Goal: Transaction & Acquisition: Subscribe to service/newsletter

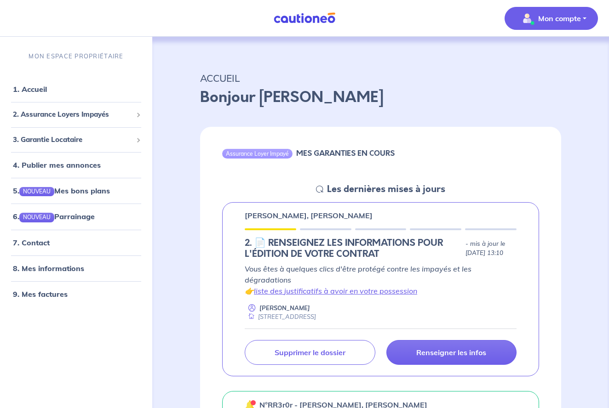
click at [577, 20] on p "Mon compte" at bounding box center [559, 18] width 43 height 11
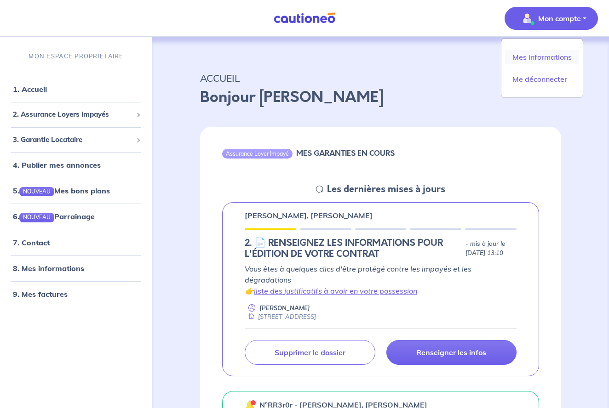
click at [560, 58] on link "Mes informations" at bounding box center [542, 57] width 74 height 15
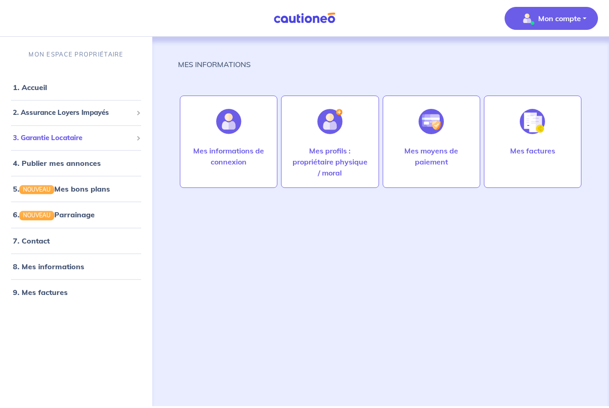
click at [67, 141] on span "3. Garantie Locataire" at bounding box center [73, 138] width 120 height 11
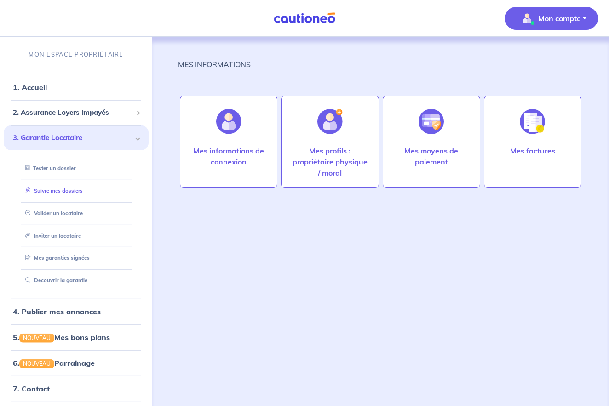
click at [68, 188] on link "Suivre mes dossiers" at bounding box center [52, 191] width 61 height 6
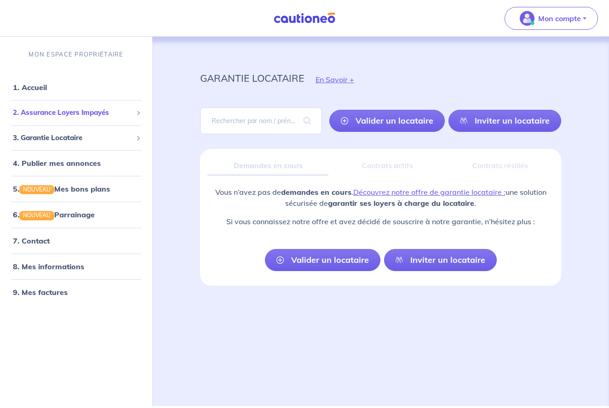
click at [46, 112] on span "2. Assurance Loyers Impayés" at bounding box center [73, 113] width 120 height 11
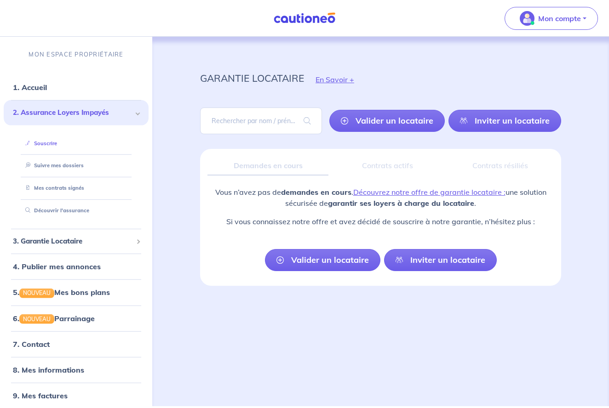
click at [47, 141] on link "Souscrire" at bounding box center [39, 143] width 35 height 6
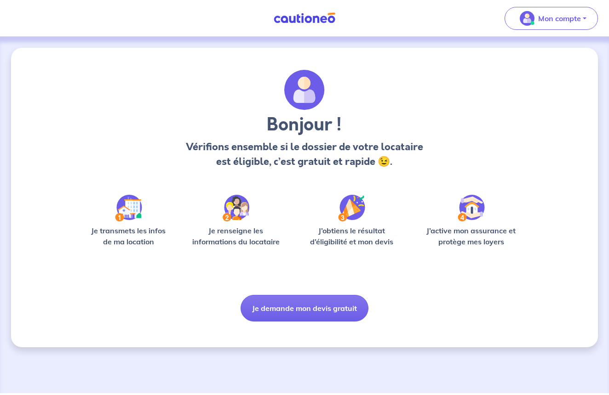
click at [237, 213] on img at bounding box center [236, 208] width 27 height 27
click at [347, 212] on img at bounding box center [351, 208] width 27 height 27
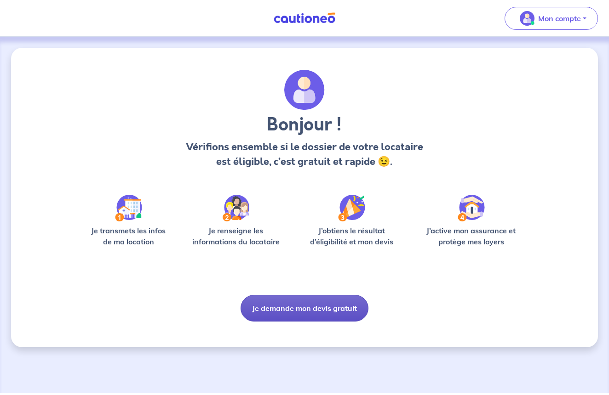
click at [333, 308] on button "Je demande mon devis gratuit" at bounding box center [305, 308] width 128 height 27
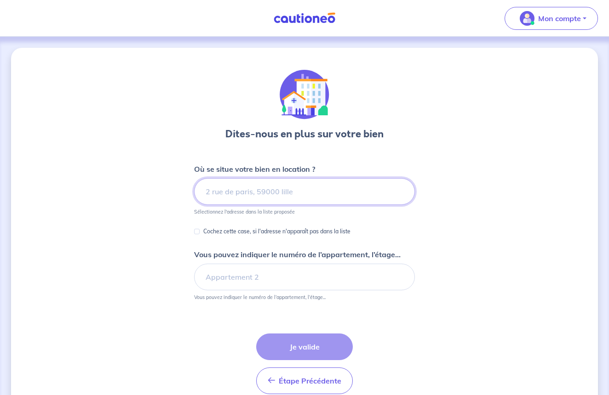
click at [218, 197] on input at bounding box center [304, 191] width 221 height 27
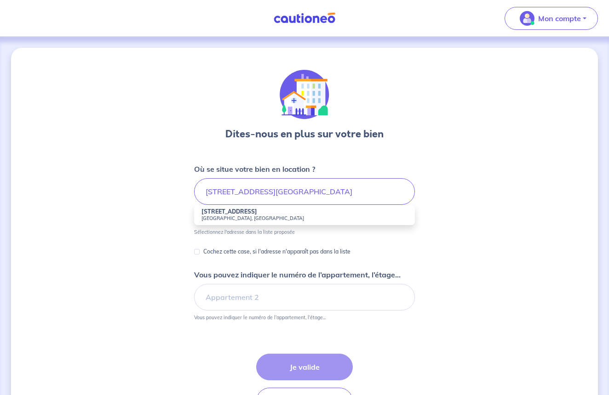
click at [223, 213] on strong "[STREET_ADDRESS]" at bounding box center [229, 211] width 56 height 7
type input "[STREET_ADDRESS]"
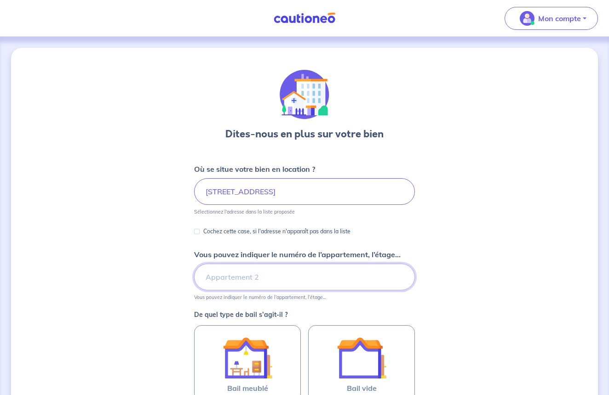
click at [233, 276] on input "Vous pouvez indiquer le numéro de l’appartement, l’étage..." at bounding box center [304, 277] width 221 height 27
click at [231, 277] on input "3EME 2TAGE" at bounding box center [304, 277] width 221 height 27
click at [231, 278] on input "3EME 2ETAGE" at bounding box center [304, 277] width 221 height 27
click at [205, 277] on input "3EME ETAGE" at bounding box center [304, 277] width 221 height 27
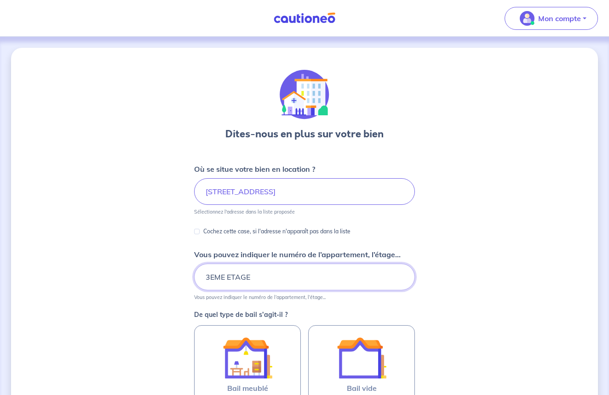
click at [205, 277] on input "3EME ETAGE" at bounding box center [304, 277] width 221 height 27
click at [203, 275] on input "3EME ETAGE" at bounding box center [304, 277] width 221 height 27
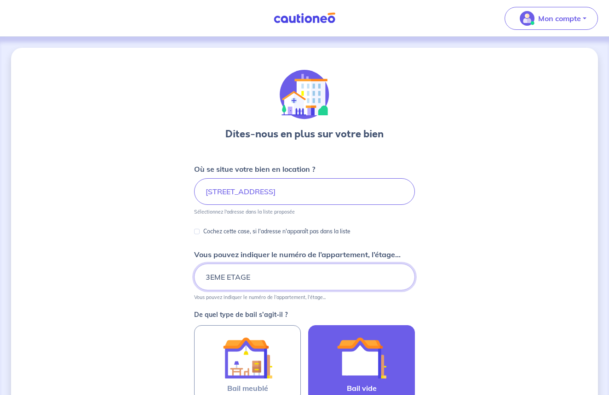
type input "3EME ETAGE"
click at [357, 370] on img at bounding box center [362, 358] width 50 height 50
click at [0, 0] on input "Bail vide" at bounding box center [0, 0] width 0 height 0
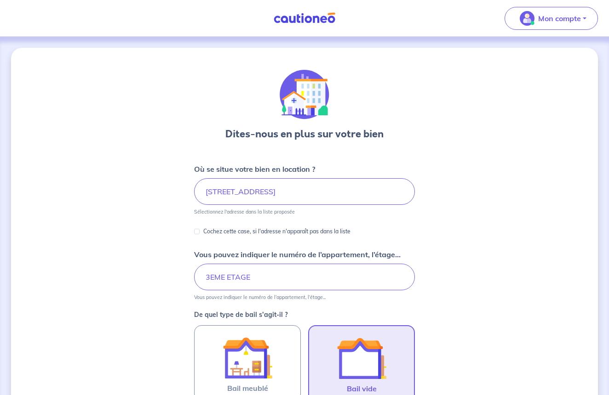
scroll to position [245, 0]
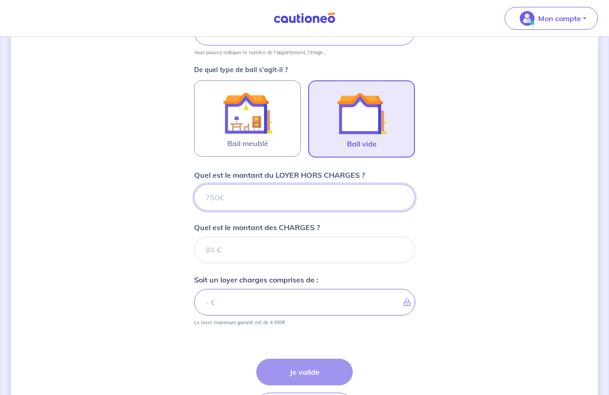
type input "1"
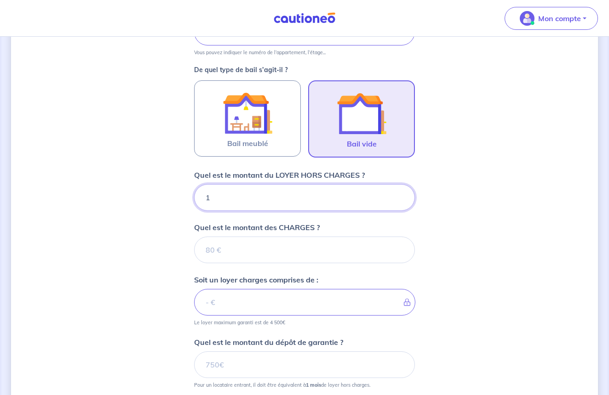
type input "12"
type input "1276"
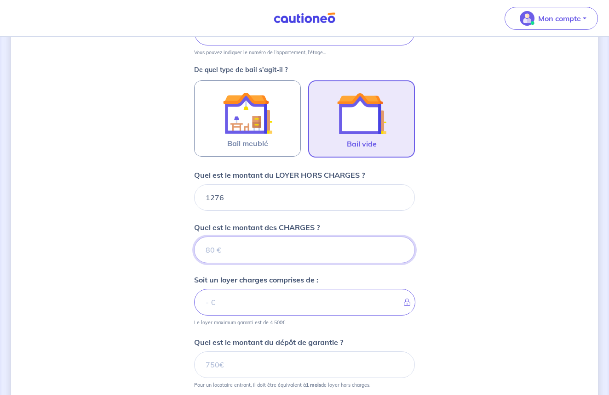
click at [223, 250] on input "Quel est le montant des CHARGES ?" at bounding box center [304, 250] width 221 height 27
type input "1"
type input "1277"
type input "18"
type input "1294"
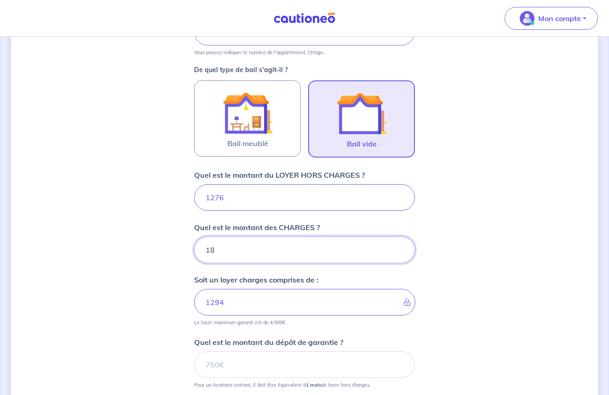
type input "181"
type input "1457"
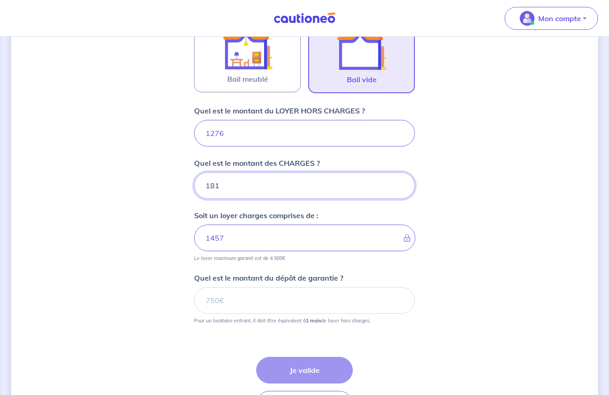
scroll to position [316, 0]
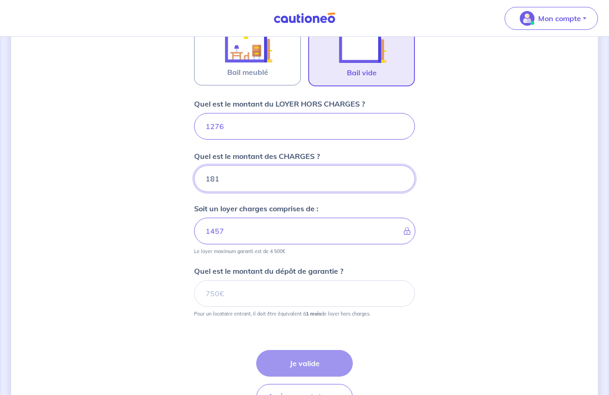
type input "181"
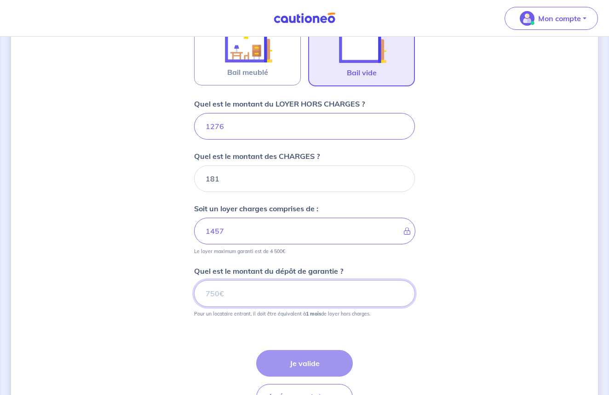
click at [231, 293] on input "Quel est le montant du dépôt de garantie ?" at bounding box center [304, 294] width 221 height 27
type input "1276"
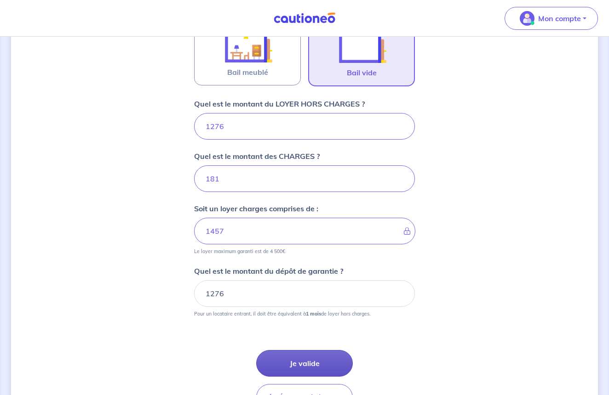
click at [294, 365] on button "Je valide" at bounding box center [304, 363] width 97 height 27
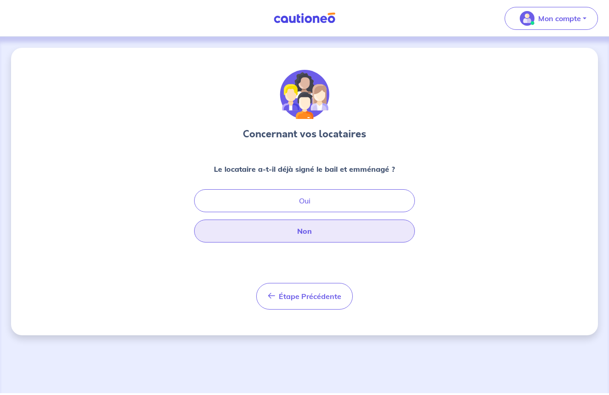
click at [306, 233] on button "Non" at bounding box center [304, 231] width 221 height 23
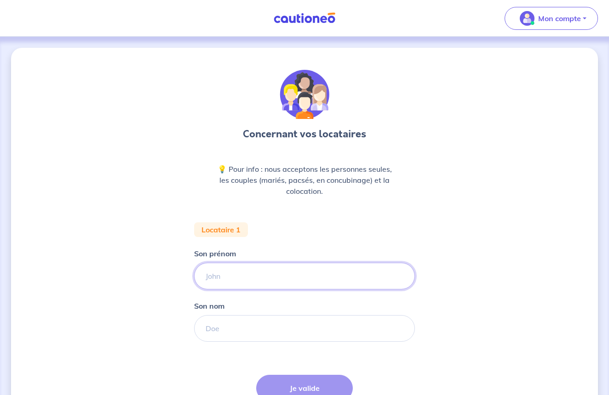
click at [246, 277] on input "Son prénom" at bounding box center [304, 276] width 221 height 27
type input "[PERSON_NAME]"
click at [143, 302] on div "Concernant vos locataires 💡 Pour info : nous acceptons les personnes seules, le…" at bounding box center [304, 258] width 587 height 421
click at [208, 327] on input "Son nom" at bounding box center [304, 328] width 221 height 27
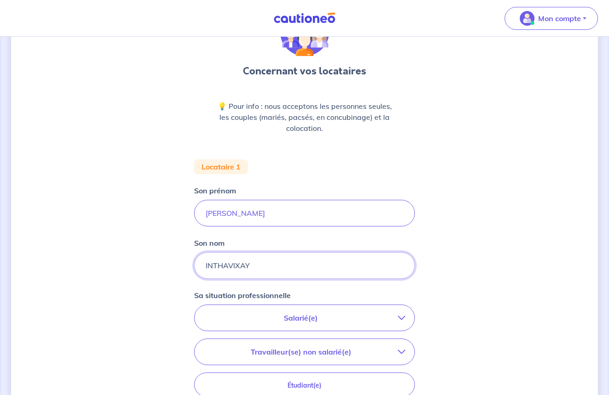
scroll to position [63, 0]
type input "INTHAVIXAY"
click at [292, 314] on p "Salarié(e)" at bounding box center [301, 317] width 194 height 11
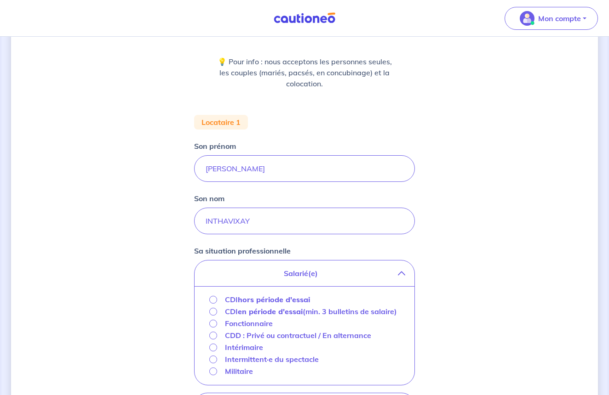
scroll to position [111, 0]
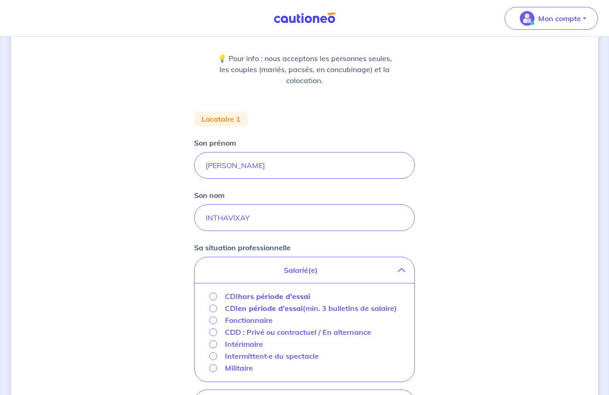
click at [212, 298] on input "CDI hors période d'essai" at bounding box center [213, 297] width 8 height 8
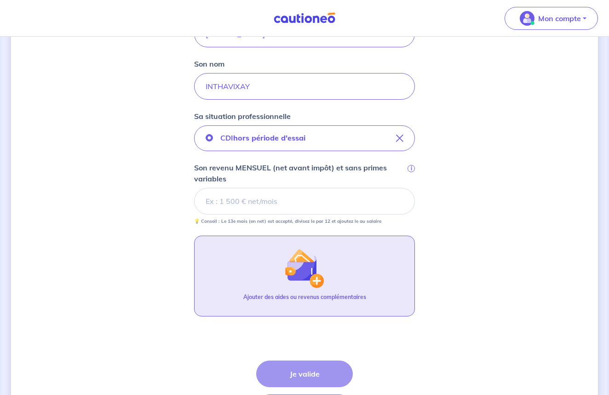
scroll to position [243, 0]
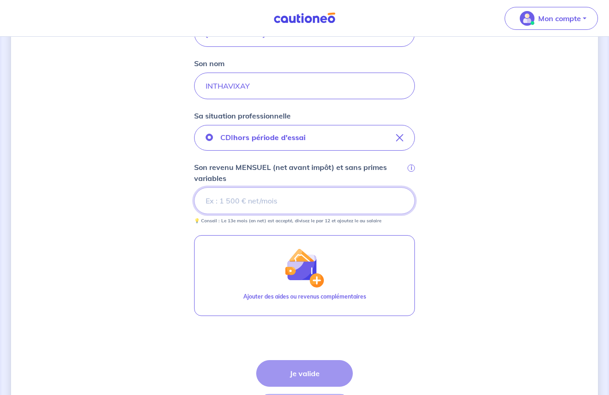
click at [212, 201] on input "Son revenu MENSUEL (net avant impôt) et sans primes variables i" at bounding box center [304, 201] width 221 height 27
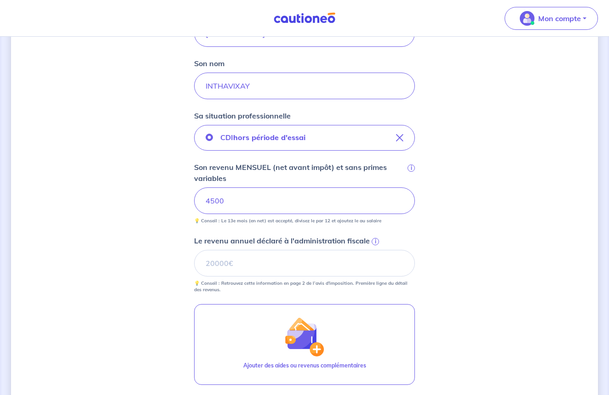
click at [188, 221] on div "Concernant vos locataires 💡 Pour info : nous acceptons les personnes seules, le…" at bounding box center [304, 164] width 587 height 718
click at [228, 200] on input "4500" at bounding box center [304, 201] width 221 height 27
click at [180, 256] on div "Concernant vos locataires 💡 Pour info : nous acceptons les personnes seules, le…" at bounding box center [304, 164] width 587 height 718
click at [209, 266] on input "Le revenu annuel déclaré à l'administration fiscale i" at bounding box center [304, 263] width 221 height 27
type input "58259"
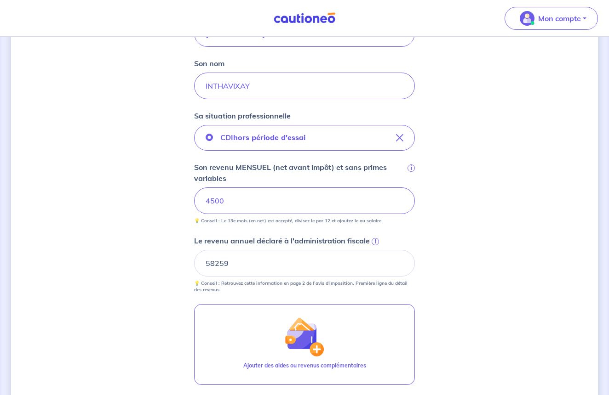
click at [175, 295] on div "Concernant vos locataires 💡 Pour info : nous acceptons les personnes seules, le…" at bounding box center [304, 164] width 587 height 718
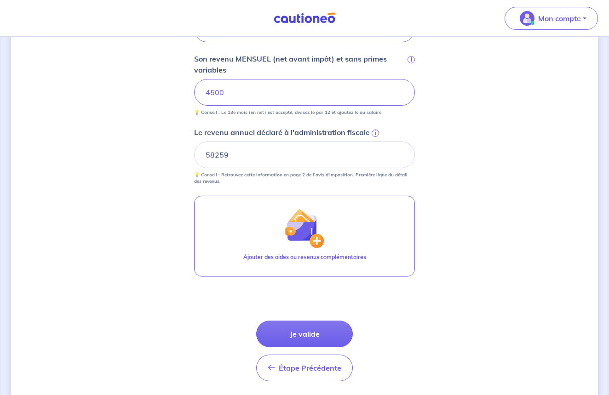
scroll to position [354, 0]
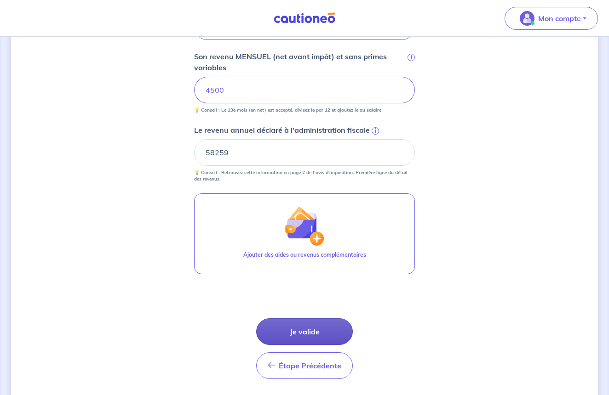
click at [317, 333] on button "Je valide" at bounding box center [304, 332] width 97 height 27
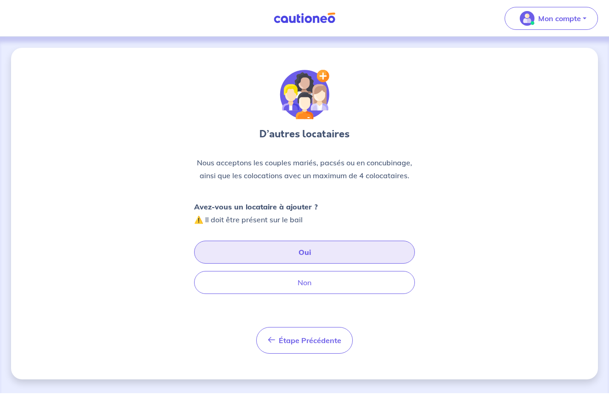
click at [273, 256] on button "Oui" at bounding box center [304, 252] width 221 height 23
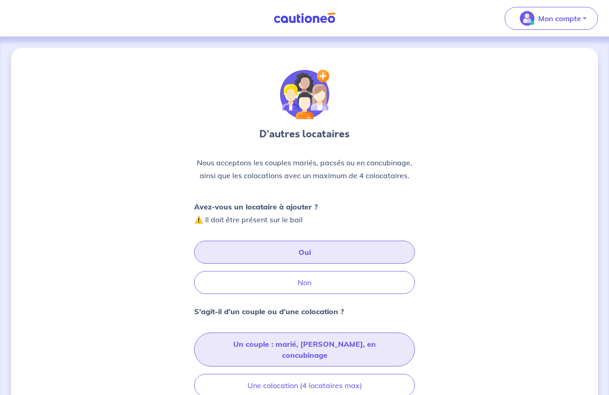
click at [285, 344] on button "Un couple : marié, [PERSON_NAME], en concubinage" at bounding box center [304, 350] width 221 height 34
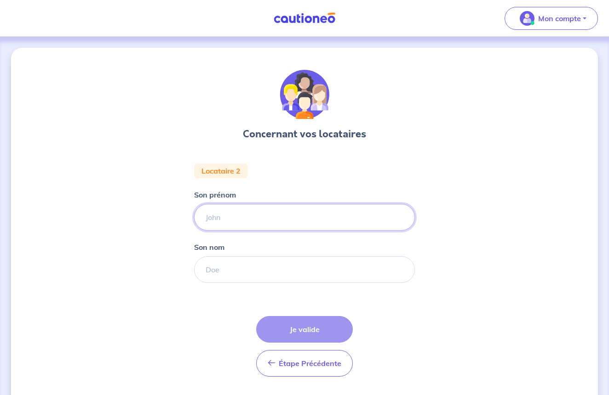
click at [239, 227] on input "Son prénom" at bounding box center [304, 217] width 221 height 27
type input "[PERSON_NAME]"
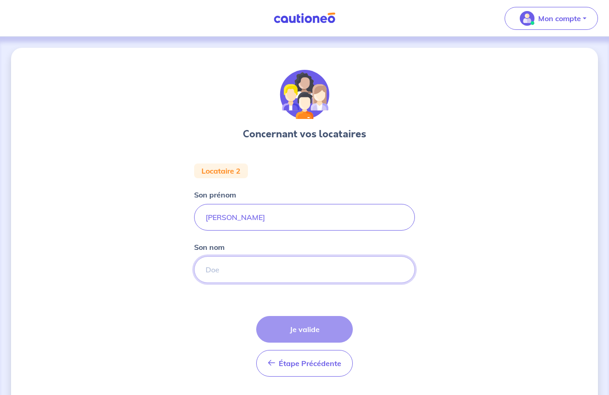
click at [216, 275] on input "Son nom" at bounding box center [304, 270] width 221 height 27
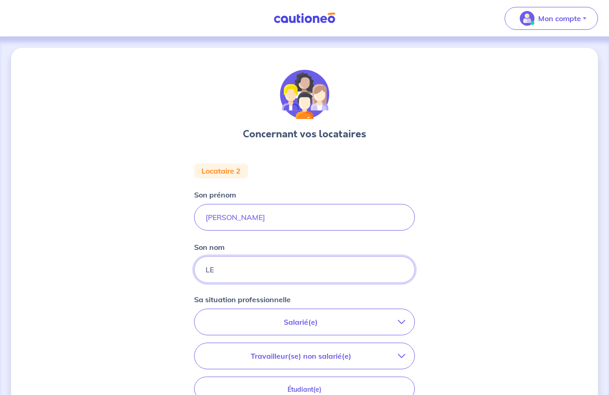
click at [216, 275] on input "LE" at bounding box center [304, 270] width 221 height 27
type input "LE BRUCHEC"
click at [294, 323] on p "Salarié(e)" at bounding box center [301, 322] width 194 height 11
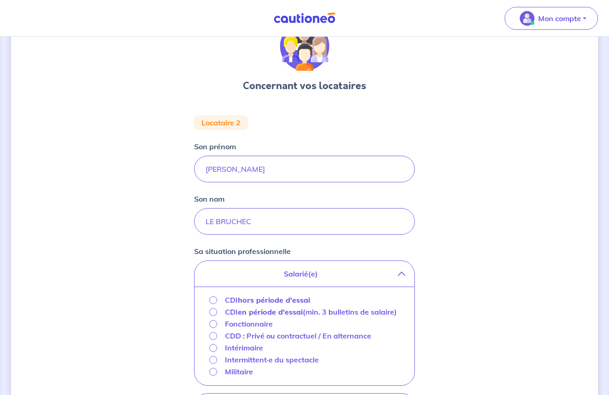
scroll to position [52, 0]
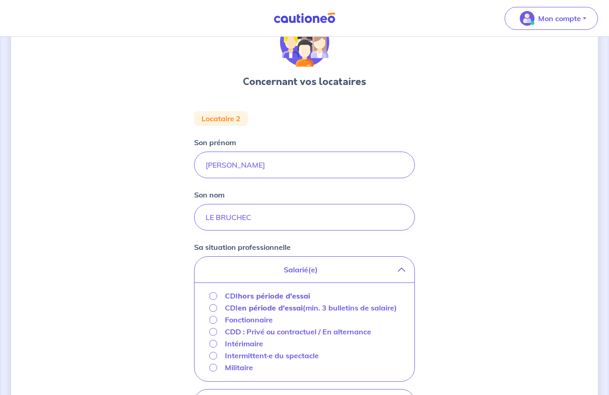
click at [212, 296] on input "CDI hors période d'essai" at bounding box center [213, 296] width 8 height 8
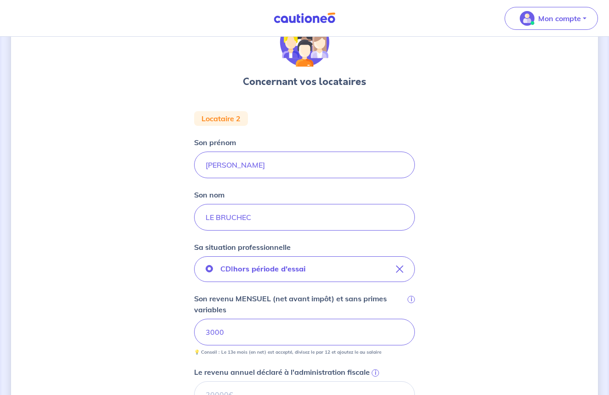
click at [152, 339] on div "Concernant vos locataires Locataire 2 Son prénom [PERSON_NAME] nom LE BRUCHEC S…" at bounding box center [304, 324] width 587 height 659
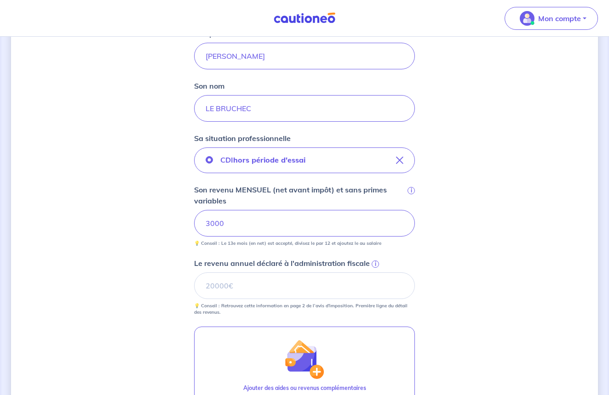
scroll to position [170, 0]
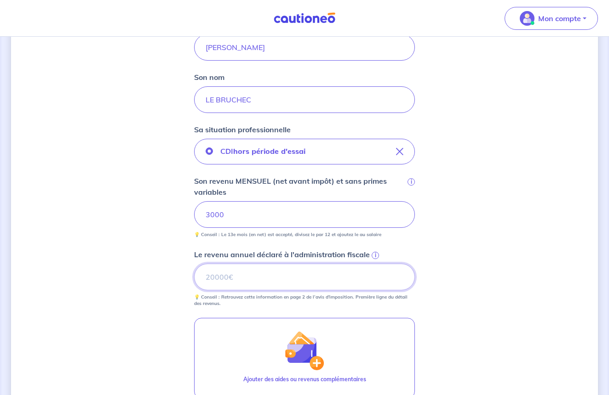
click at [219, 275] on input "Le revenu annuel déclaré à l'administration fiscale i" at bounding box center [304, 277] width 221 height 27
type input "36534"
click at [184, 289] on div "Concernant vos locataires Locataire 2 Son prénom [PERSON_NAME] nom LE BRUCHEC S…" at bounding box center [304, 207] width 587 height 659
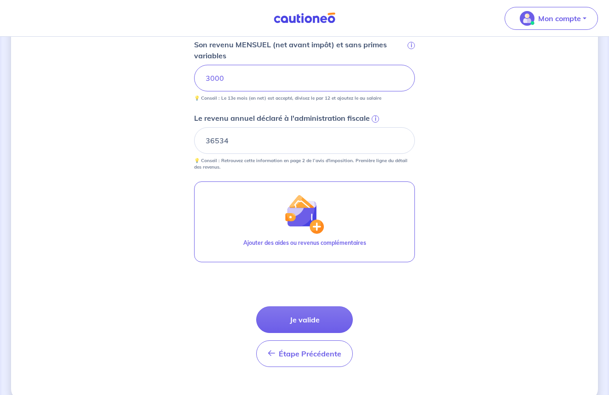
scroll to position [307, 0]
click at [308, 318] on button "Je valide" at bounding box center [304, 319] width 97 height 27
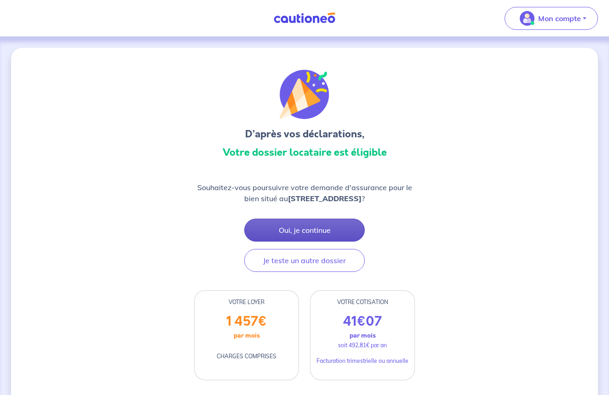
click at [292, 234] on button "Oui, je continue" at bounding box center [304, 230] width 120 height 23
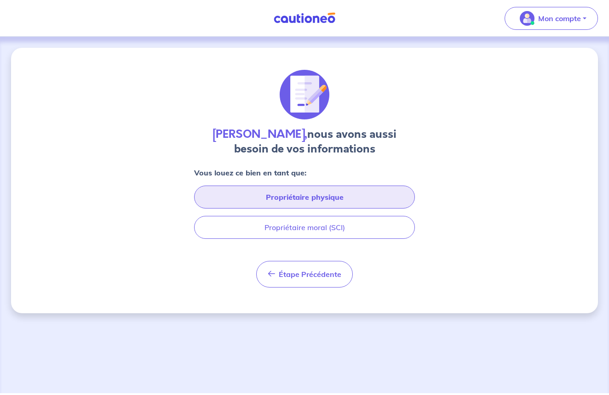
click at [301, 200] on button "Propriétaire physique" at bounding box center [304, 197] width 221 height 23
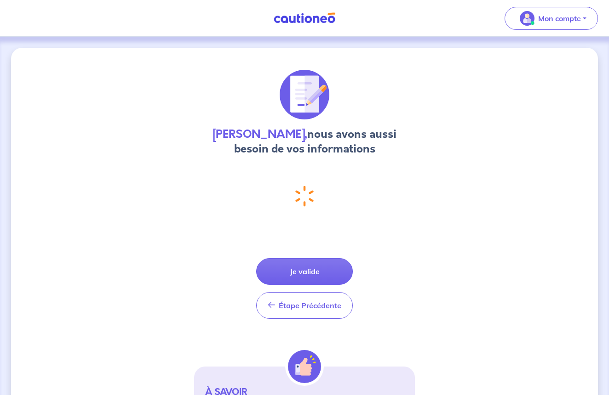
select select "FR"
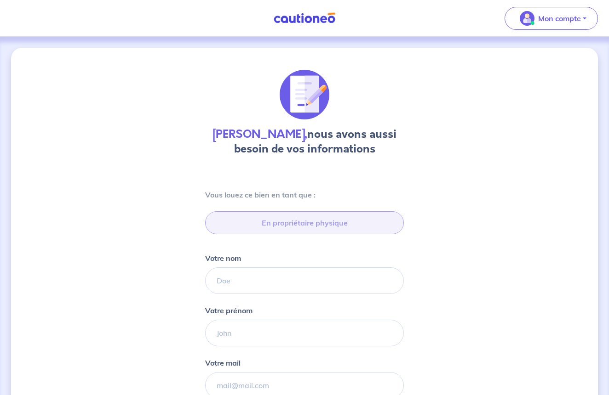
type input "06 65 47 48 46"
type input "[STREET_ADDRESS][PERSON_NAME]"
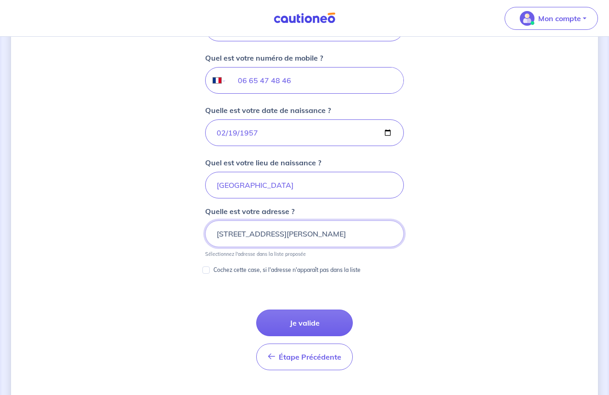
scroll to position [357, 0]
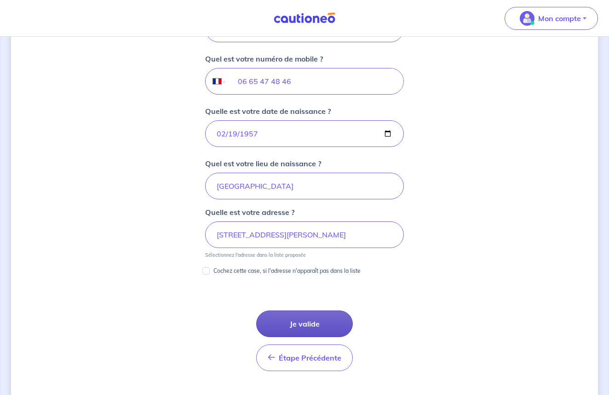
click at [314, 321] on button "Je valide" at bounding box center [304, 324] width 97 height 27
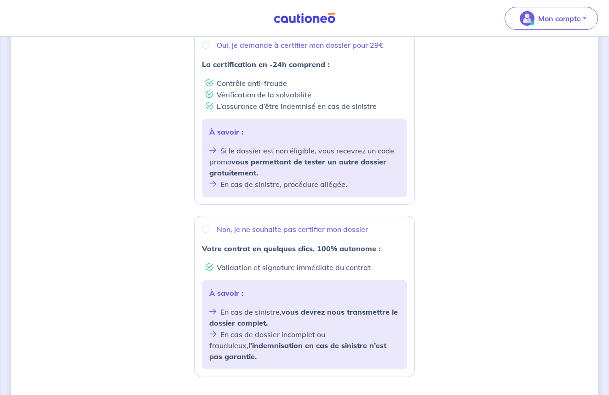
scroll to position [192, 0]
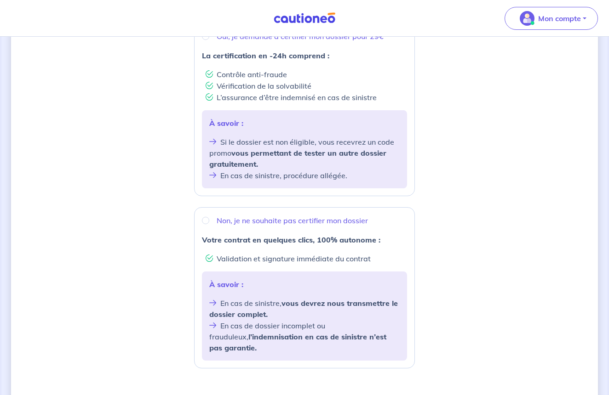
click at [205, 221] on input "Non, je ne souhaite pas certifier mon dossier" at bounding box center [205, 220] width 7 height 7
radio input "true"
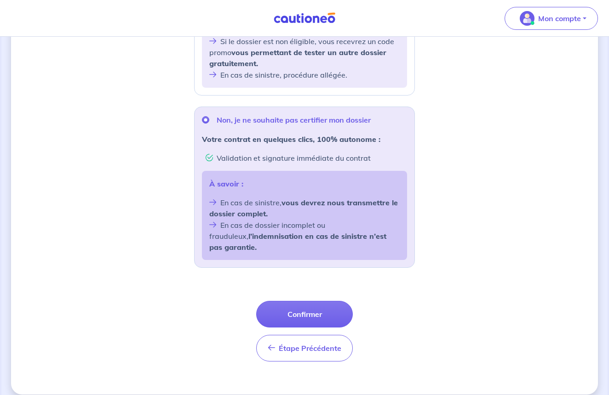
scroll to position [292, 0]
click at [298, 304] on button "Confirmer" at bounding box center [304, 315] width 97 height 27
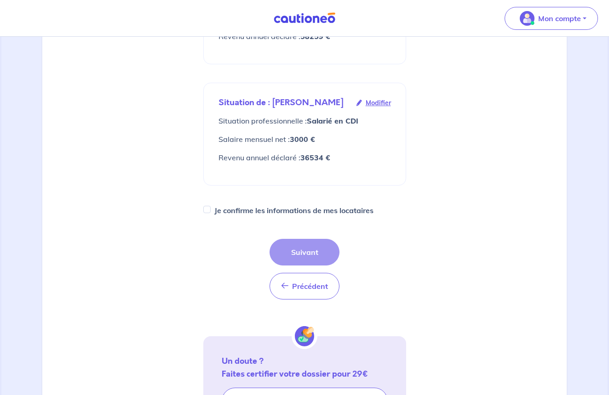
scroll to position [240, 0]
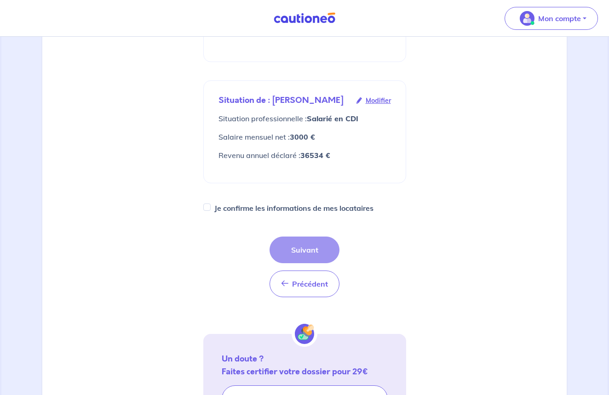
click at [309, 260] on div "Précédent Précédent Suivant" at bounding box center [304, 267] width 70 height 61
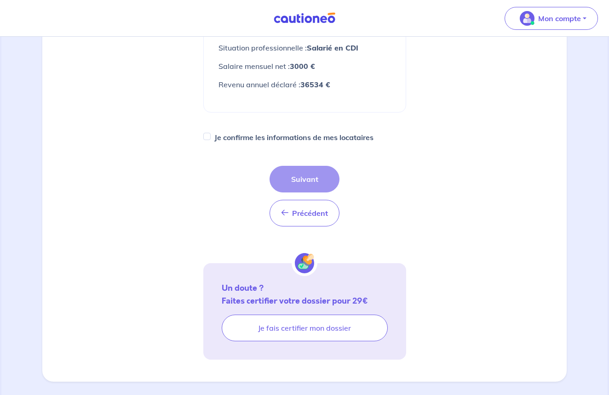
scroll to position [311, 0]
click at [206, 141] on div "Je confirme les informations de mes locataires" at bounding box center [304, 137] width 203 height 13
click at [205, 140] on input "Je confirme les informations de mes locataires" at bounding box center [206, 135] width 7 height 7
checkbox input "true"
click at [305, 191] on button "Suivant" at bounding box center [304, 179] width 70 height 27
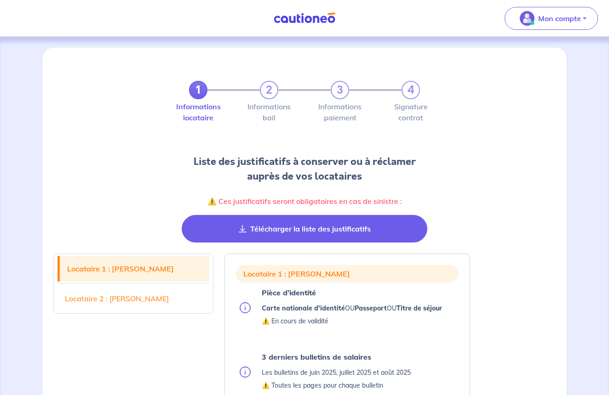
click at [264, 229] on button "Télécharger la liste des justificatifs" at bounding box center [305, 229] width 246 height 28
click at [241, 229] on icon "button" at bounding box center [243, 228] width 8 height 7
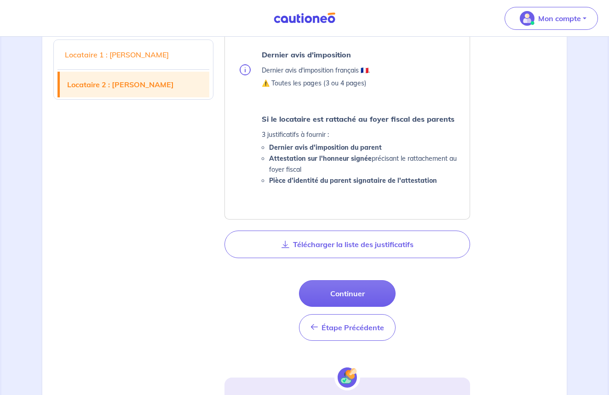
scroll to position [912, 0]
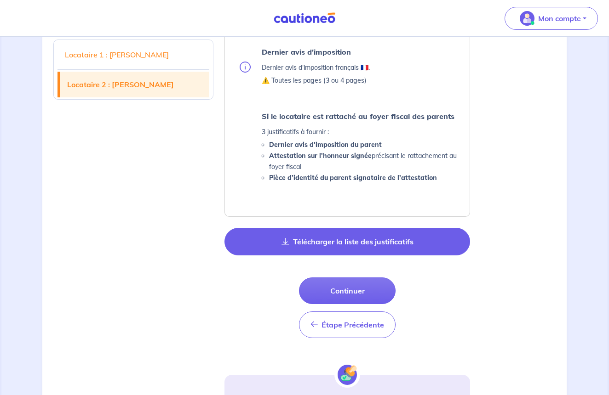
click at [354, 241] on button "Télécharger la liste des justificatifs" at bounding box center [347, 242] width 246 height 28
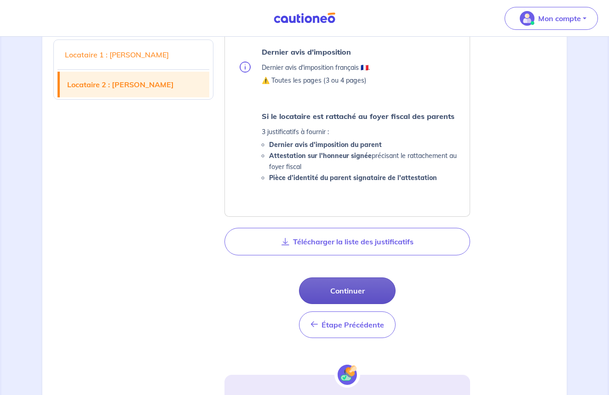
click at [356, 286] on button "Continuer" at bounding box center [347, 291] width 97 height 27
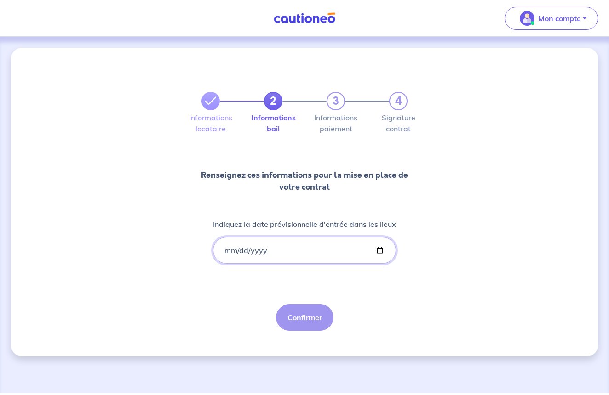
click at [251, 248] on input "Indiquez la date prévisionnelle d'entrée dans les lieux" at bounding box center [304, 250] width 183 height 27
click at [232, 250] on input "Indiquez la date prévisionnelle d'entrée dans les lieux" at bounding box center [304, 250] width 183 height 27
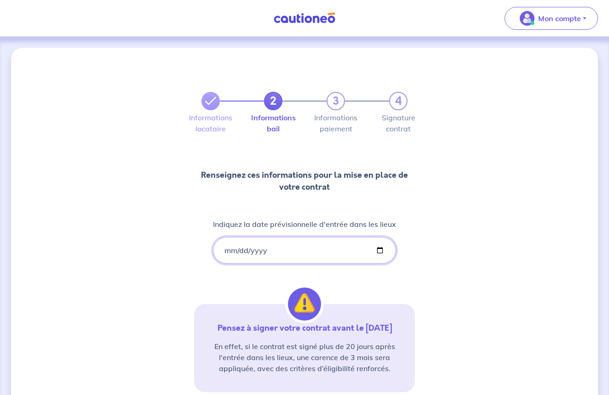
click at [243, 250] on input "[DATE]" at bounding box center [304, 250] width 183 height 27
type input "[DATE]"
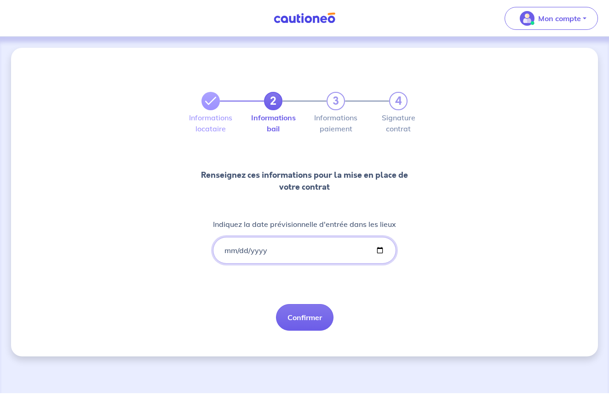
type input "[DATE]"
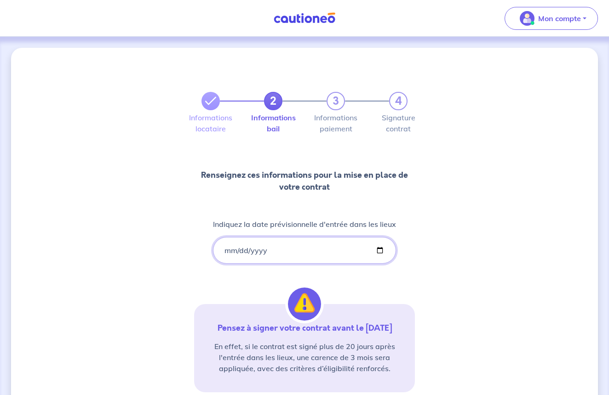
click at [294, 248] on input "[DATE]" at bounding box center [304, 250] width 183 height 27
click at [144, 309] on div "2 3 4 Informations locataire Informations bail Informations paiement Signature …" at bounding box center [304, 270] width 587 height 445
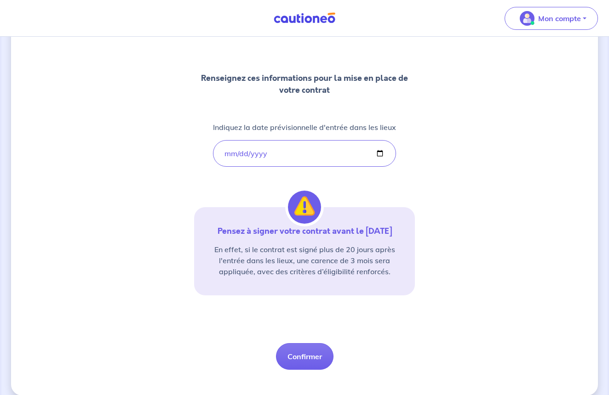
scroll to position [97, 0]
click at [297, 357] on button "Confirmer" at bounding box center [304, 356] width 57 height 27
select select "FR"
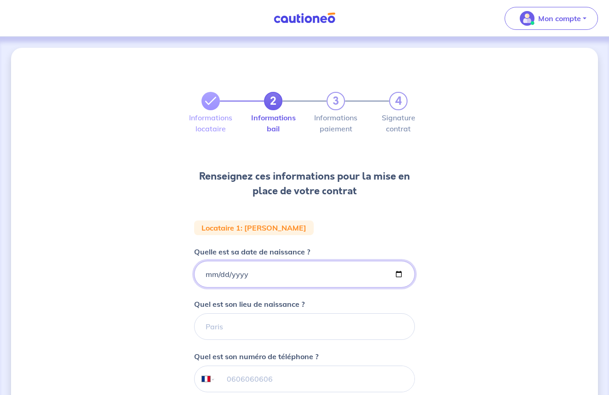
click at [247, 273] on input "Quelle est sa date de naissance ?" at bounding box center [304, 274] width 221 height 27
click at [221, 277] on input "Quelle est sa date de naissance ?" at bounding box center [304, 274] width 221 height 27
click at [239, 276] on input "Quelle est sa date de naissance ?" at bounding box center [304, 274] width 221 height 27
type input "[DATE]"
click at [163, 316] on div "2 3 4 Informations locataire Informations bail Informations paiement Signature …" at bounding box center [304, 310] width 587 height 524
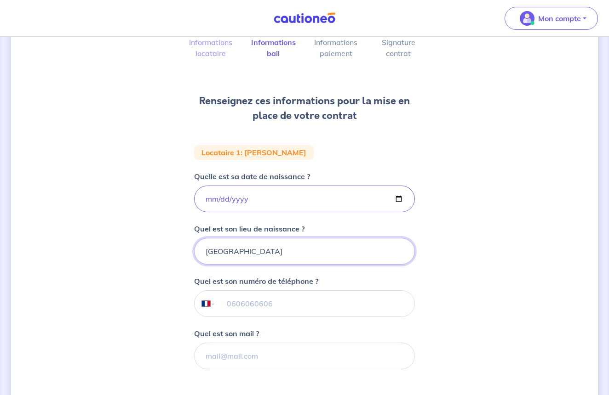
scroll to position [76, 0]
type input "[GEOGRAPHIC_DATA]"
click at [226, 303] on input "tel" at bounding box center [315, 304] width 199 height 26
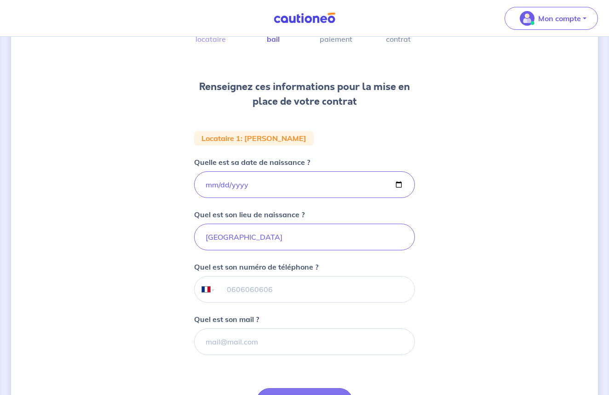
scroll to position [92, 0]
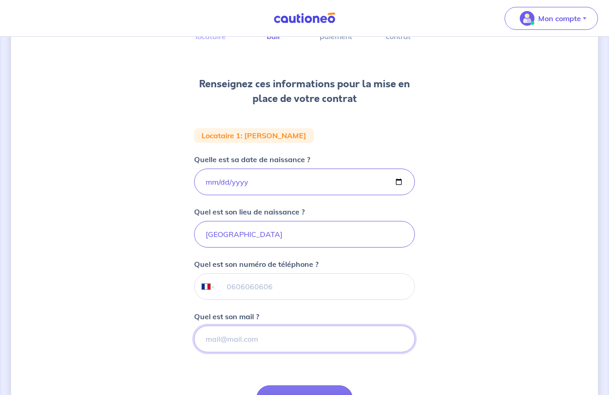
click at [214, 340] on input "Quel est son mail ?" at bounding box center [304, 339] width 221 height 27
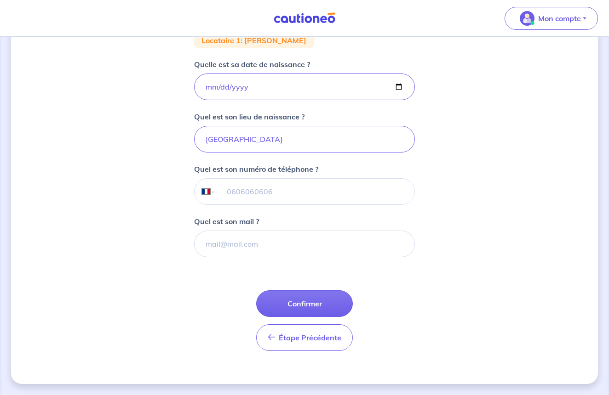
scroll to position [188, 0]
click at [285, 299] on button "Confirmer" at bounding box center [304, 304] width 97 height 27
select select "FR"
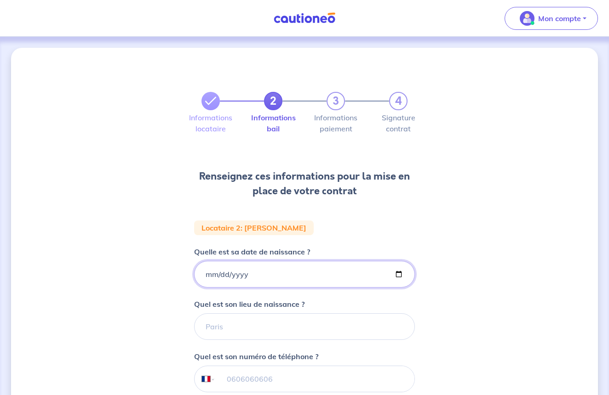
click at [248, 275] on input "Quelle est sa date de naissance ?" at bounding box center [304, 274] width 221 height 27
click at [239, 274] on input "Quelle est sa date de naissance ?" at bounding box center [304, 274] width 221 height 27
click at [282, 276] on input "Quelle est sa date de naissance ?" at bounding box center [304, 274] width 221 height 27
click at [170, 340] on div "2 3 4 Informations locataire Informations bail Informations paiement Signature …" at bounding box center [304, 310] width 587 height 524
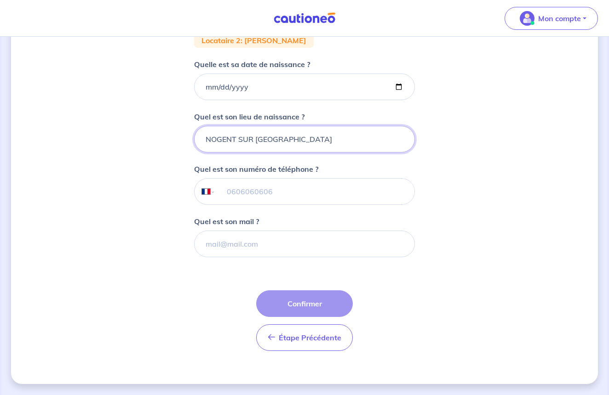
scroll to position [188, 0]
type input "NOGENT SUR [GEOGRAPHIC_DATA]"
click at [301, 309] on div "Étape Précédente Précédent Confirmer Confirmer" at bounding box center [304, 321] width 97 height 61
click at [305, 304] on div "Étape Précédente Précédent Confirmer Confirmer" at bounding box center [304, 321] width 97 height 61
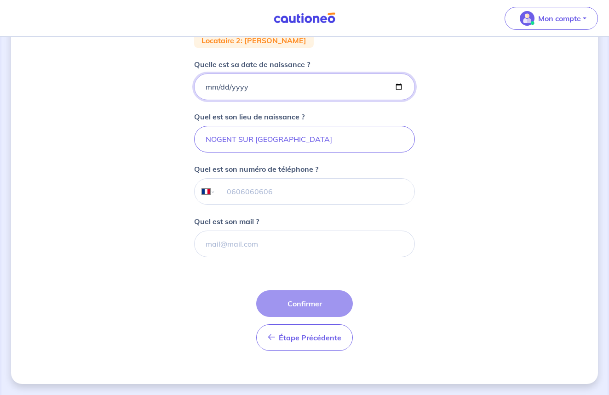
click at [212, 86] on input "Quelle est sa date de naissance ?" at bounding box center [304, 87] width 221 height 27
click at [224, 85] on input "Quelle est sa date de naissance ?" at bounding box center [304, 87] width 221 height 27
type input "[DATE]"
click at [174, 97] on div "2 3 4 Informations locataire Informations bail Informations paiement Signature …" at bounding box center [304, 122] width 587 height 524
click at [304, 303] on button "Confirmer" at bounding box center [304, 304] width 97 height 27
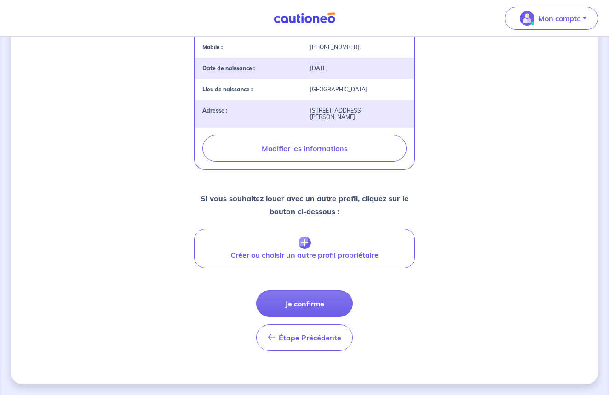
scroll to position [302, 0]
click at [300, 305] on button "Je confirme" at bounding box center [304, 304] width 97 height 27
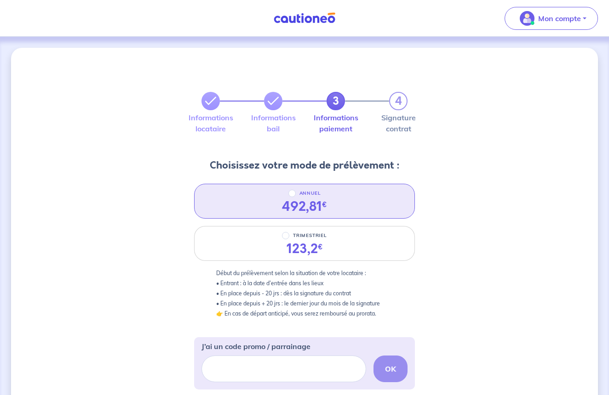
click at [294, 196] on input "ANNUEL" at bounding box center [291, 193] width 7 height 7
radio input "true"
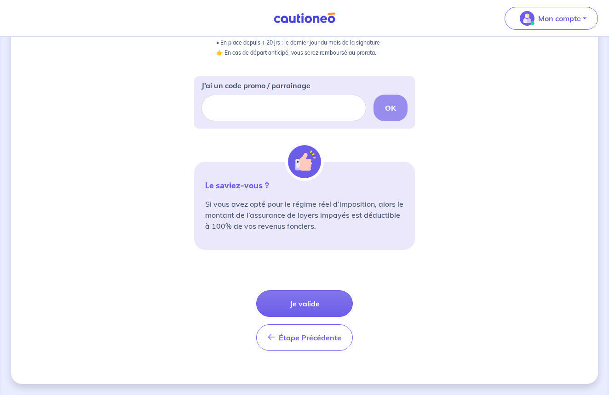
scroll to position [261, 0]
click at [295, 304] on button "Je valide" at bounding box center [304, 304] width 97 height 27
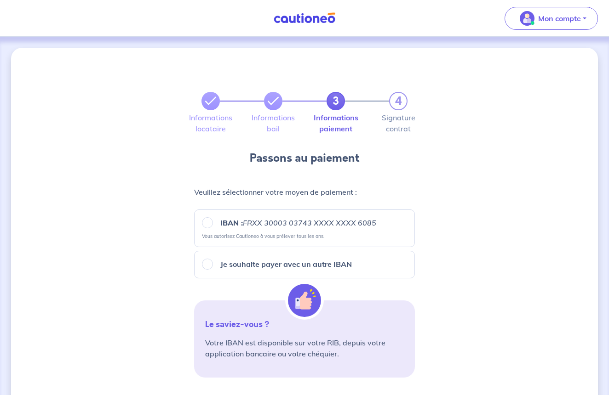
click at [206, 223] on input "IBAN : FRXX [FINANCIAL_ID] XXXX XXXX 6085" at bounding box center [207, 223] width 11 height 11
radio input "true"
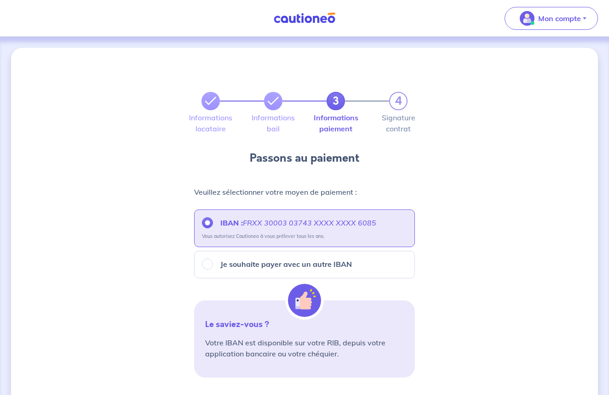
click at [181, 269] on div "3 4 Informations locataire Informations bail Informations paiement Signature co…" at bounding box center [304, 333] width 587 height 571
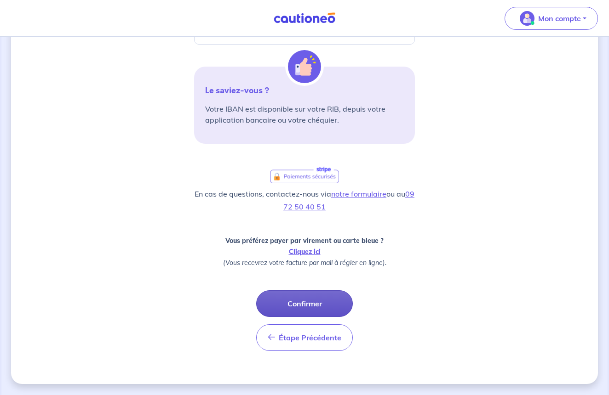
scroll to position [234, 0]
click at [311, 307] on button "Confirmer" at bounding box center [304, 304] width 97 height 27
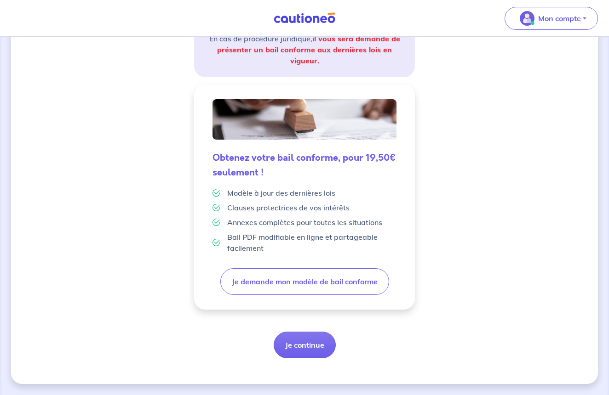
scroll to position [184, 0]
click at [303, 344] on button "Je continue" at bounding box center [305, 345] width 62 height 27
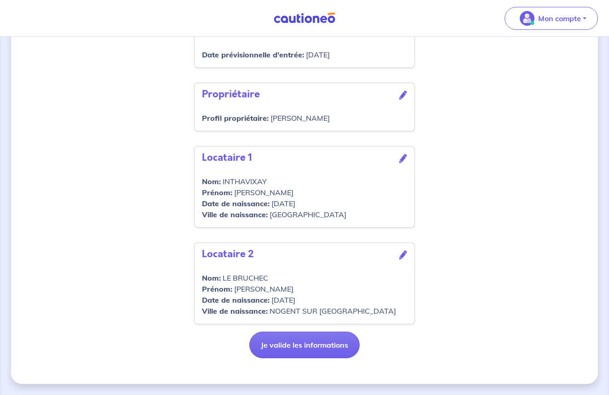
scroll to position [338, 0]
click at [309, 349] on button "Je valide les informations" at bounding box center [304, 345] width 110 height 27
click at [298, 345] on button "Je valide les informations" at bounding box center [304, 345] width 110 height 27
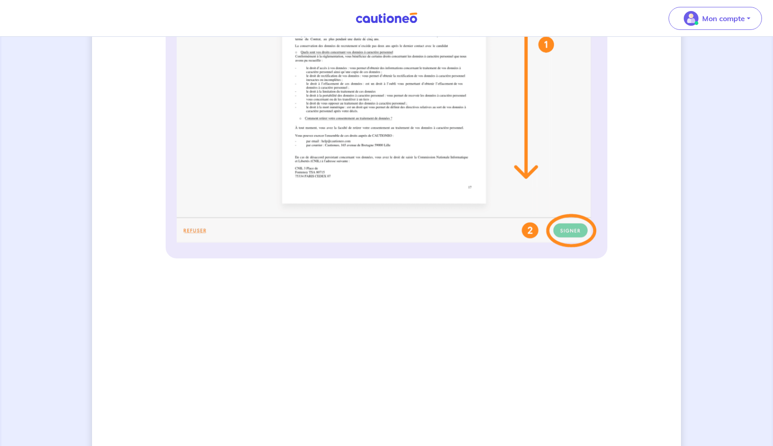
scroll to position [387, 0]
click at [571, 233] on img at bounding box center [386, 64] width 419 height 365
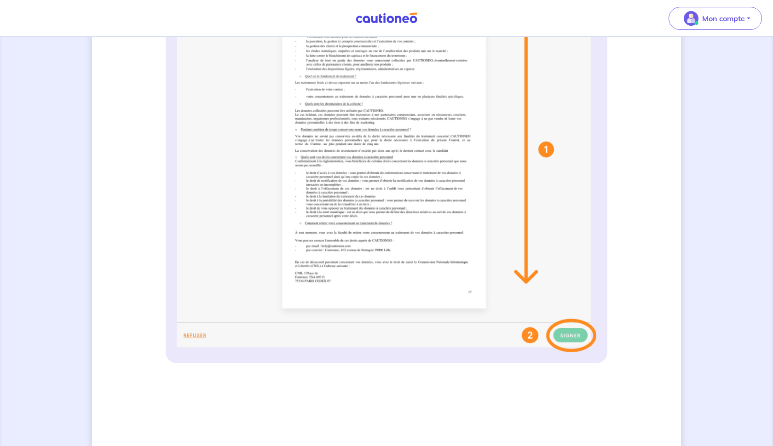
scroll to position [286, 0]
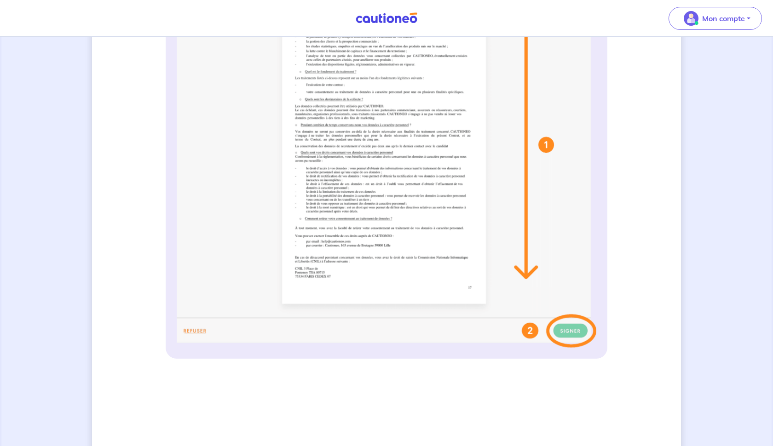
click at [568, 331] on img at bounding box center [386, 165] width 419 height 365
click at [464, 289] on img at bounding box center [386, 165] width 419 height 365
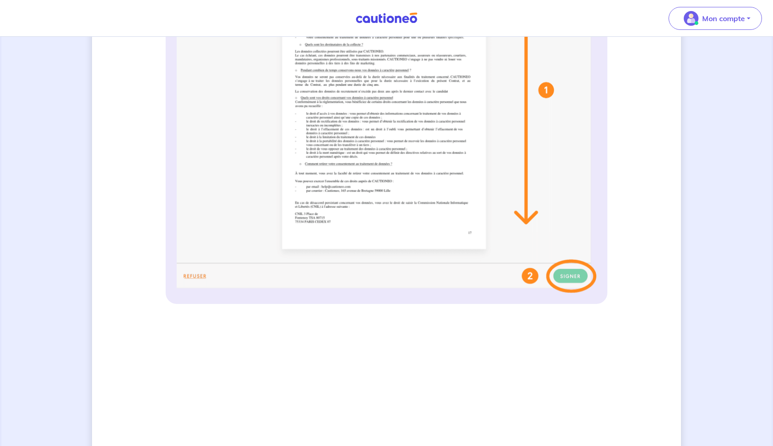
scroll to position [346, 0]
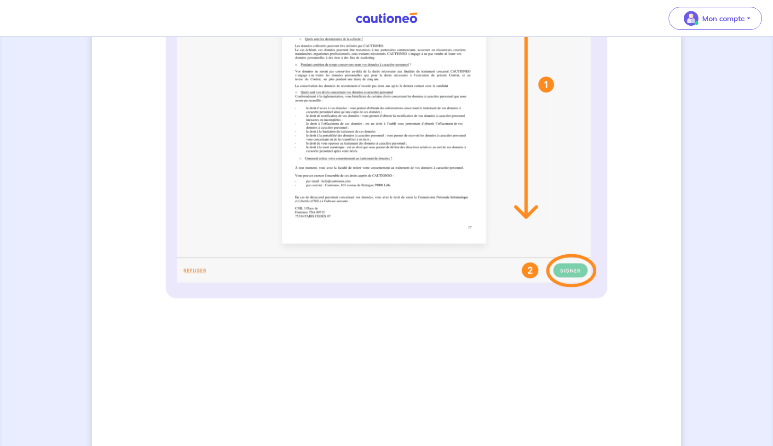
click at [573, 269] on img at bounding box center [386, 104] width 419 height 365
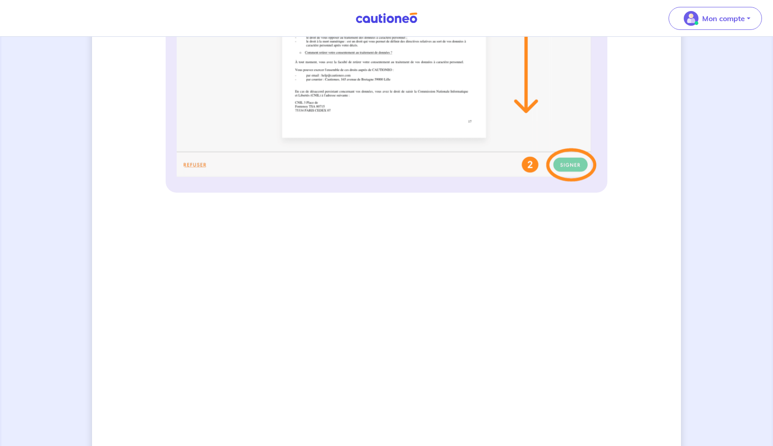
scroll to position [470, 0]
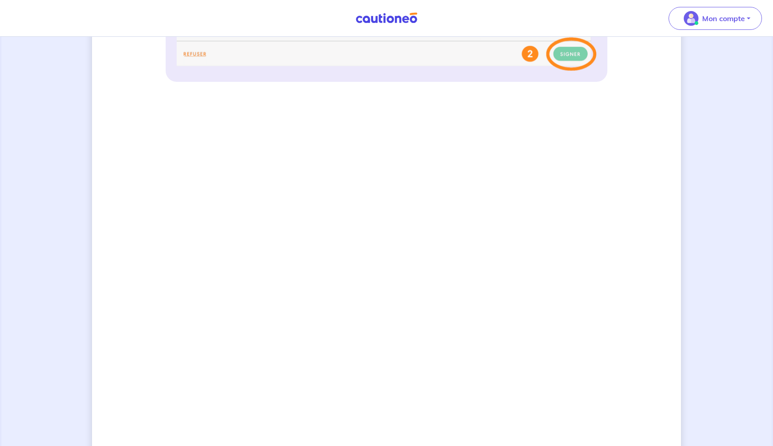
scroll to position [572, 0]
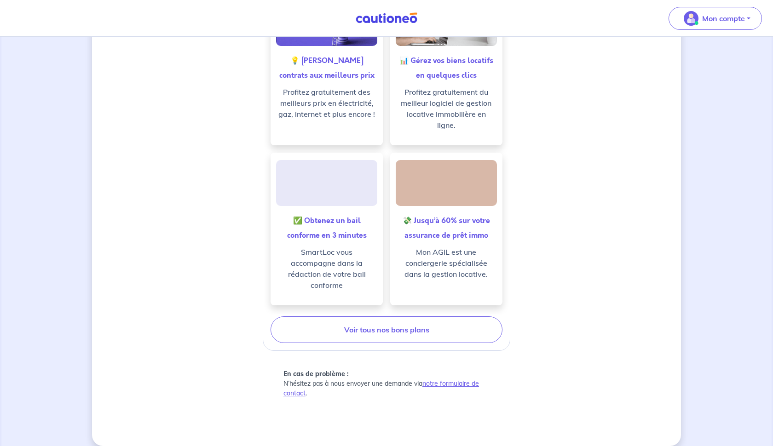
scroll to position [319, 0]
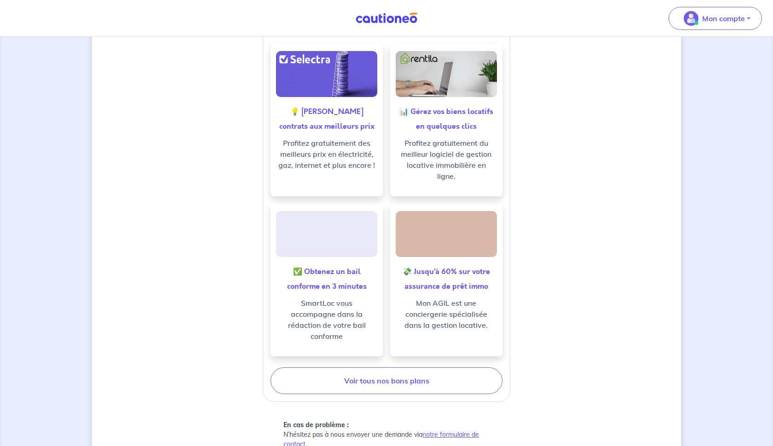
click at [388, 343] on div "Vos bons plans Retrouvez nos bons plans en gestion, service au propriétaire, ju…" at bounding box center [386, 195] width 247 height 414
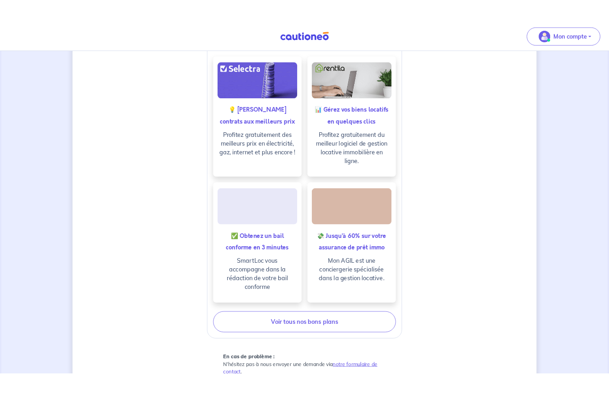
scroll to position [0, 0]
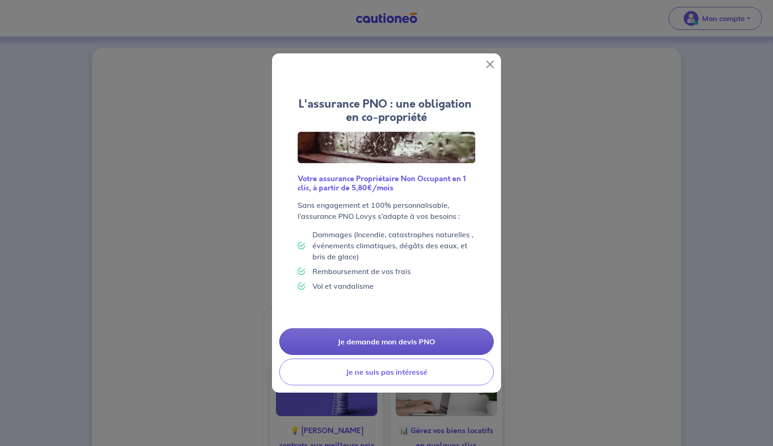
click at [394, 338] on link "Je demande mon devis PNO" at bounding box center [386, 341] width 214 height 27
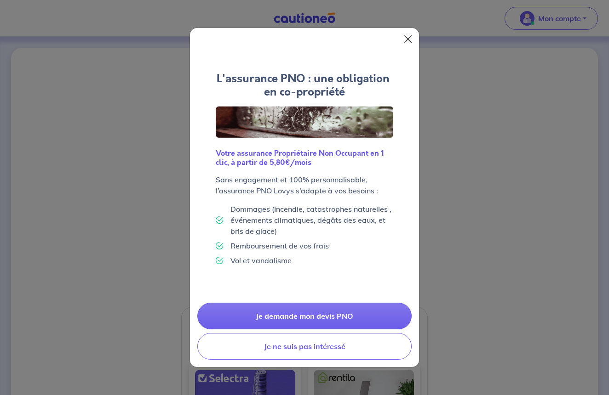
click at [407, 38] on button "Close" at bounding box center [408, 39] width 15 height 15
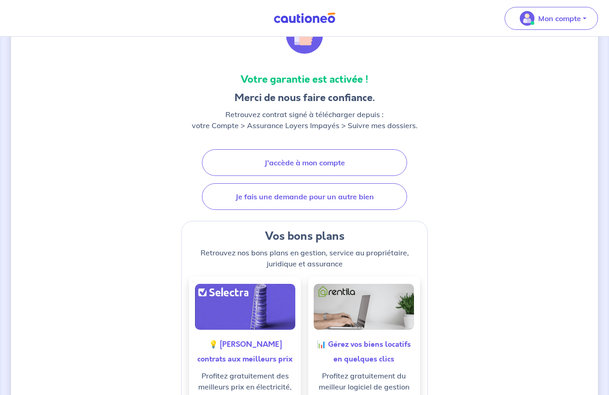
scroll to position [93, 0]
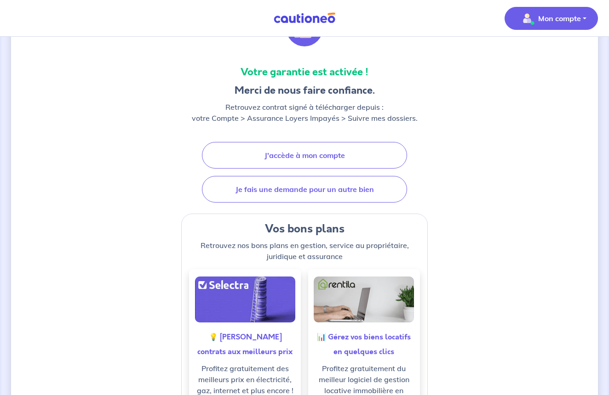
click at [553, 20] on p "Mon compte" at bounding box center [559, 18] width 43 height 11
click at [548, 59] on link "Mes informations" at bounding box center [542, 57] width 74 height 15
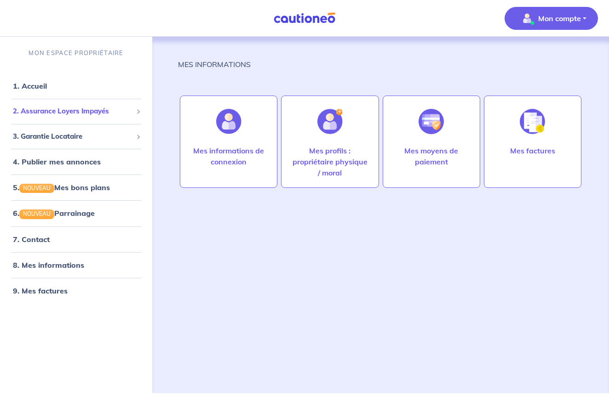
click at [85, 111] on span "2. Assurance Loyers Impayés" at bounding box center [73, 111] width 120 height 11
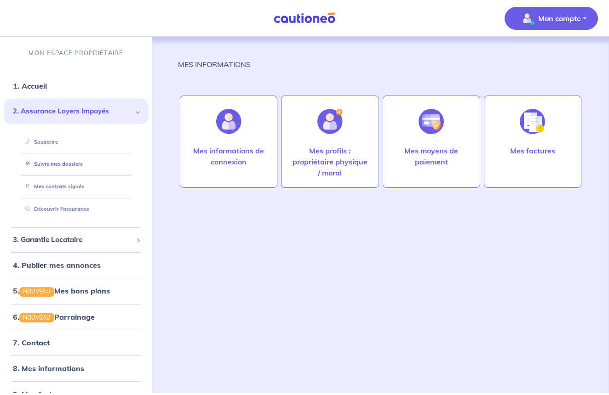
click at [72, 161] on link "Suivre mes dossiers" at bounding box center [52, 164] width 61 height 6
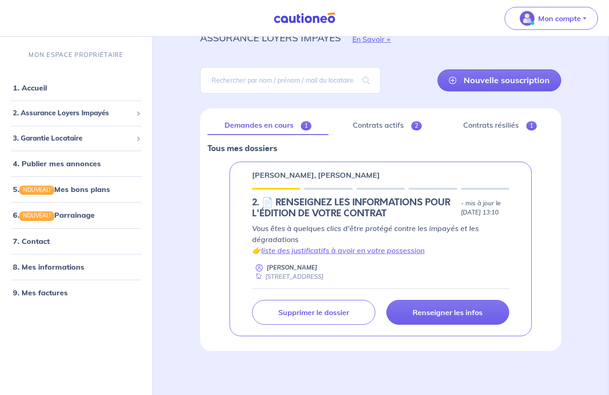
scroll to position [44, 0]
click at [422, 315] on p "Renseigner les infos" at bounding box center [447, 312] width 70 height 9
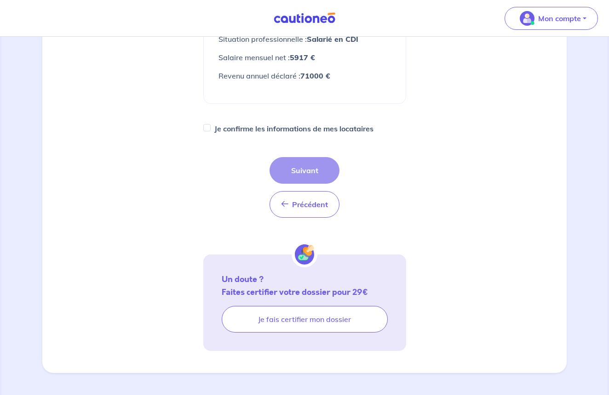
scroll to position [328, 0]
click at [206, 125] on input "Je confirme les informations de mes locataires" at bounding box center [206, 127] width 7 height 7
checkbox input "true"
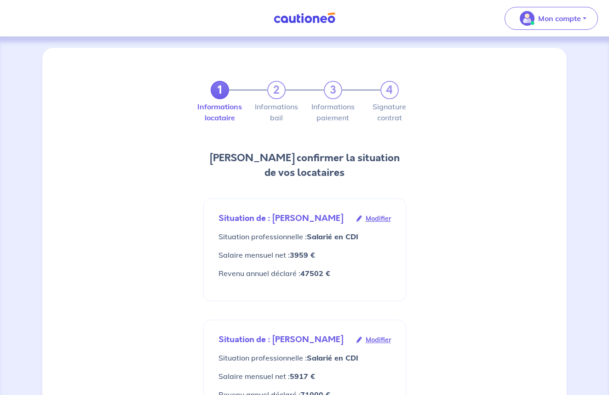
scroll to position [0, 0]
click at [388, 93] on div "1 2 3 4" at bounding box center [305, 90] width 188 height 18
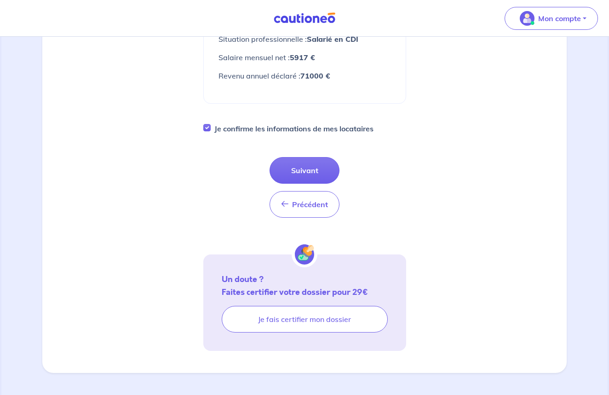
scroll to position [328, 0]
click at [588, 17] on button "Mon compte" at bounding box center [550, 18] width 93 height 23
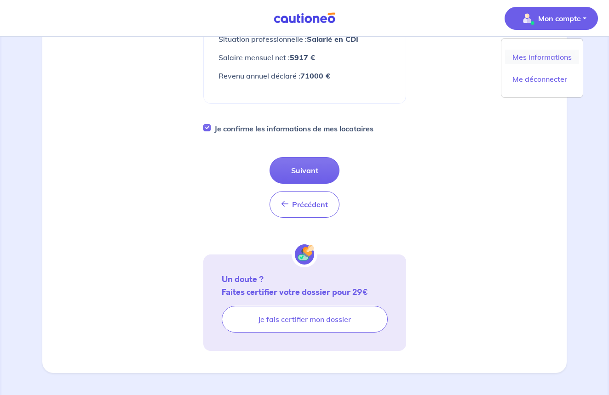
click at [561, 55] on link "Mes informations" at bounding box center [542, 57] width 74 height 15
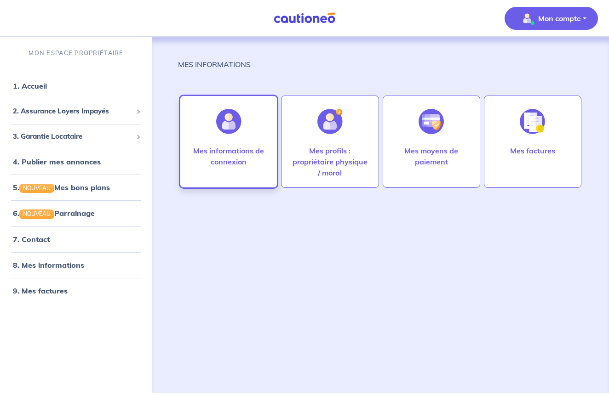
click at [229, 132] on img at bounding box center [228, 121] width 25 height 25
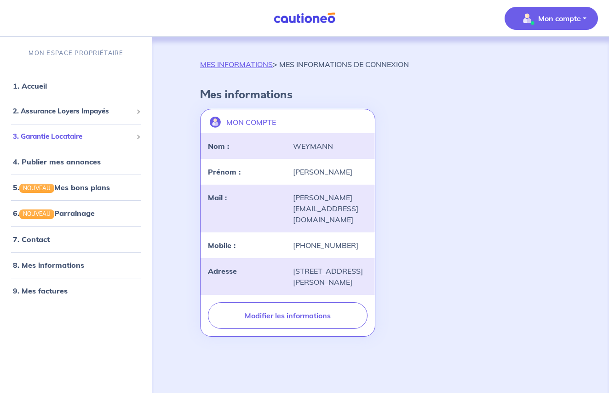
click at [74, 136] on span "3. Garantie Locataire" at bounding box center [73, 137] width 120 height 11
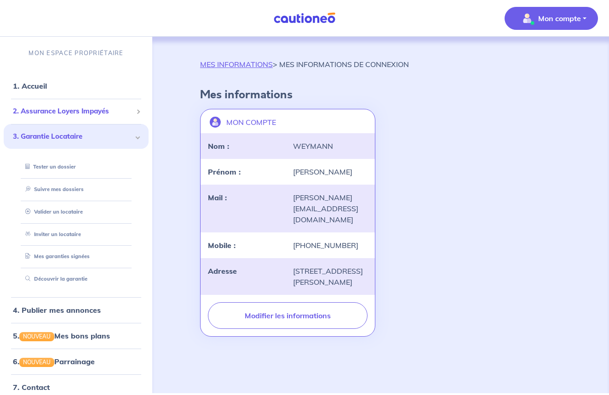
click at [87, 109] on span "2. Assurance Loyers Impayés" at bounding box center [73, 111] width 120 height 11
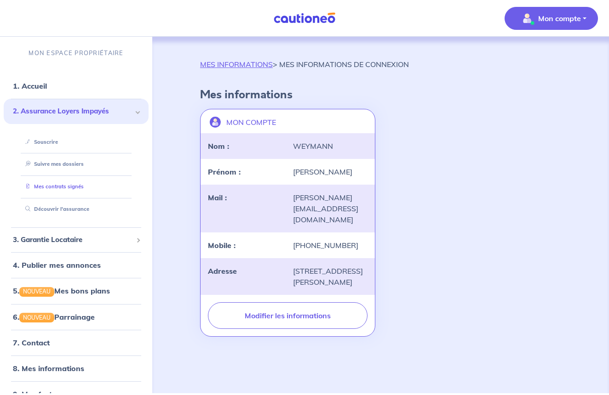
click at [75, 186] on link "Mes contrats signés" at bounding box center [53, 186] width 62 height 6
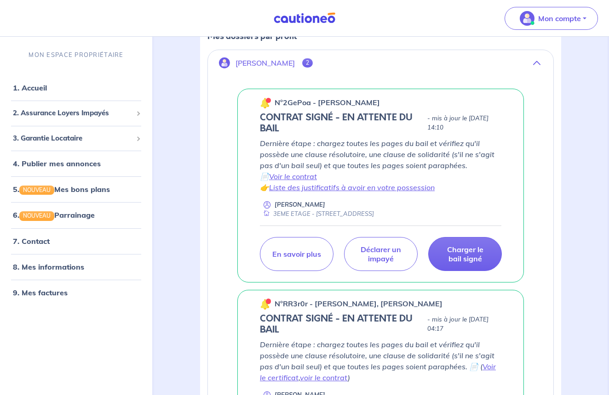
scroll to position [153, 0]
click at [470, 256] on p "Charger le bail signé" at bounding box center [465, 254] width 51 height 18
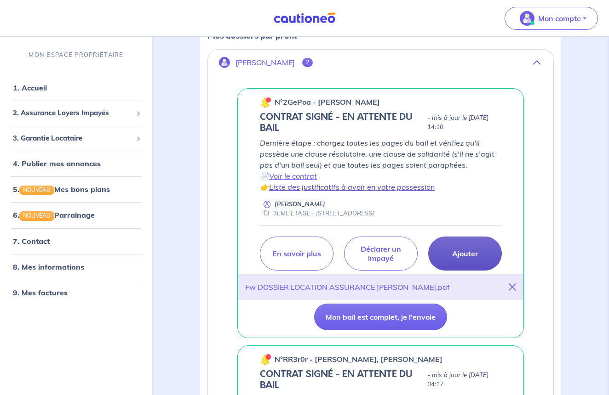
click at [390, 189] on link "Liste des justificatifs à avoir en votre possession" at bounding box center [352, 187] width 166 height 9
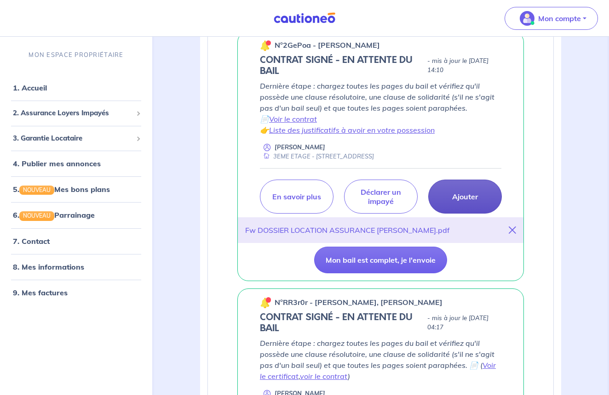
scroll to position [196, 0]
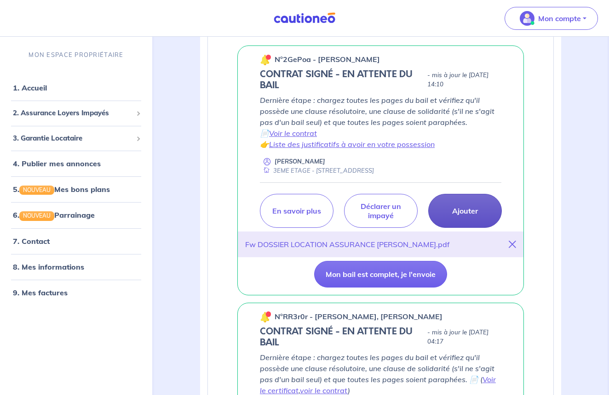
click at [460, 209] on p "Ajouter" at bounding box center [465, 210] width 26 height 9
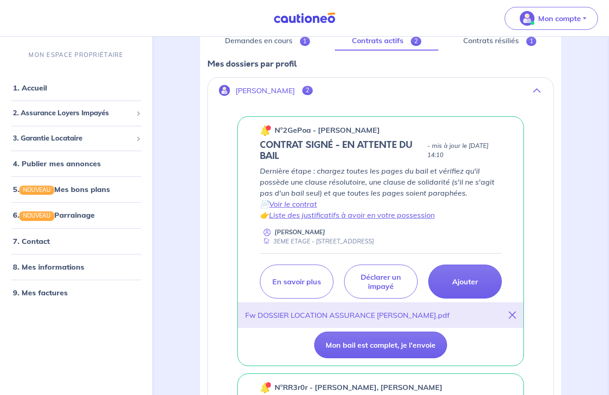
scroll to position [118, 0]
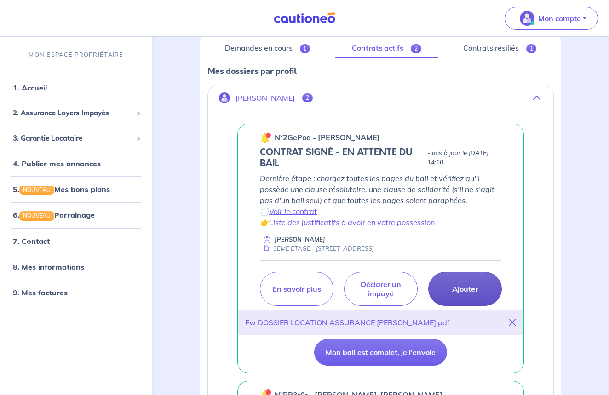
click at [458, 286] on p "Ajouter" at bounding box center [465, 289] width 26 height 9
